Goal: Task Accomplishment & Management: Complete application form

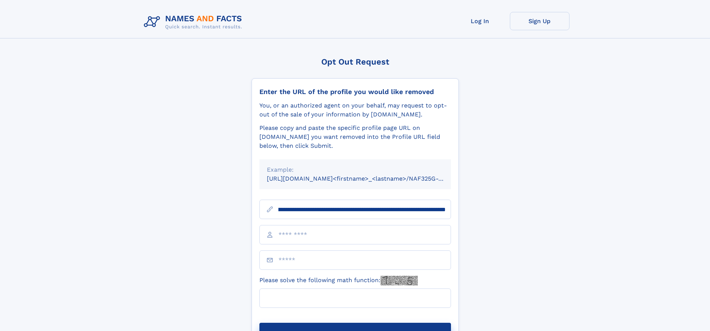
scroll to position [0, 81]
type input "**********"
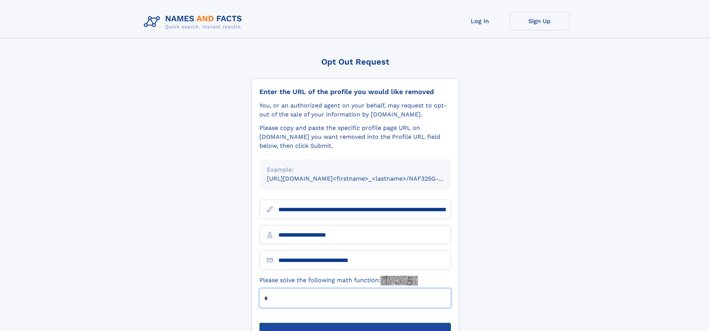
type input "*"
click at [355, 322] on button "Submit Opt Out Request" at bounding box center [355, 334] width 192 height 24
